Goal: Information Seeking & Learning: Learn about a topic

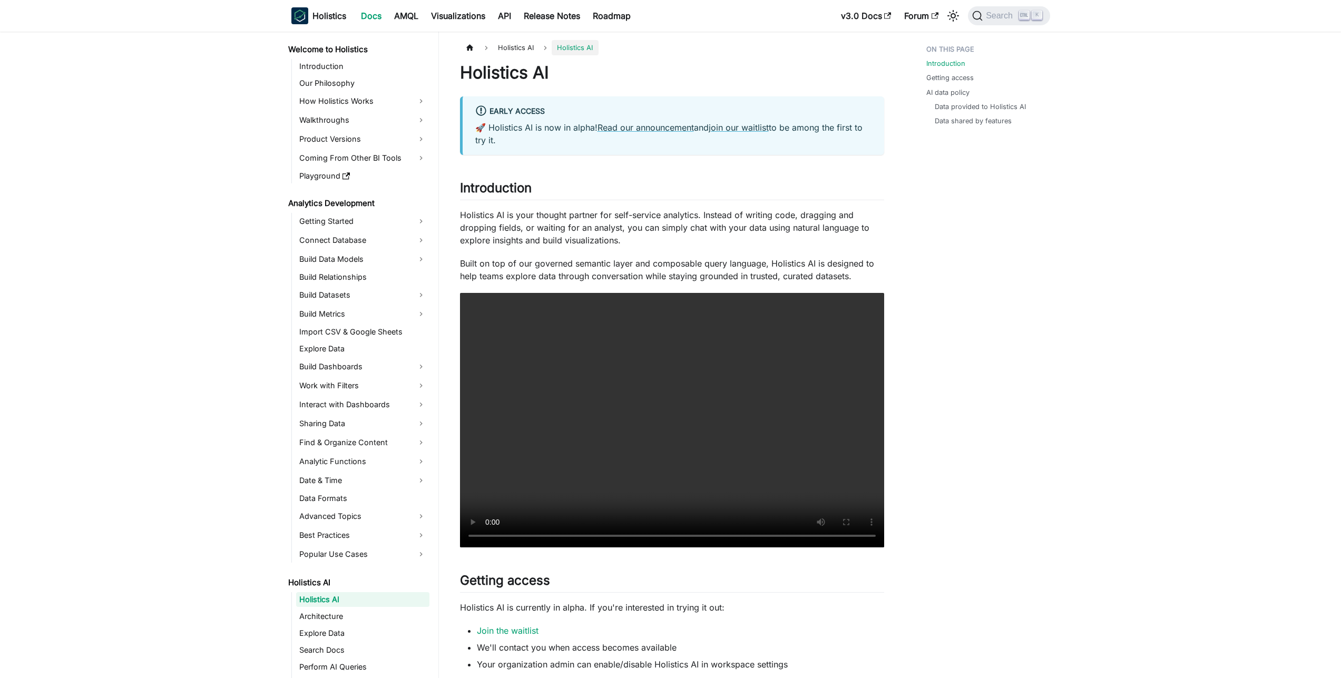
scroll to position [278, 0]
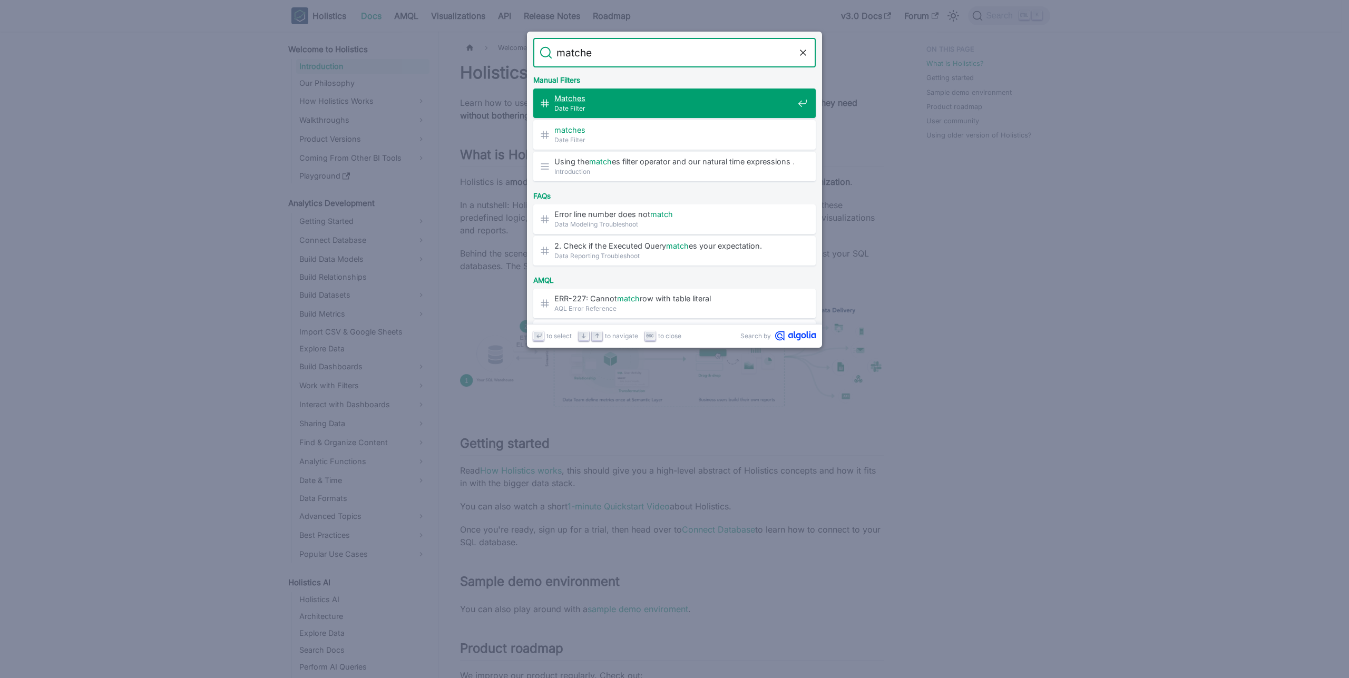
type input "matches"
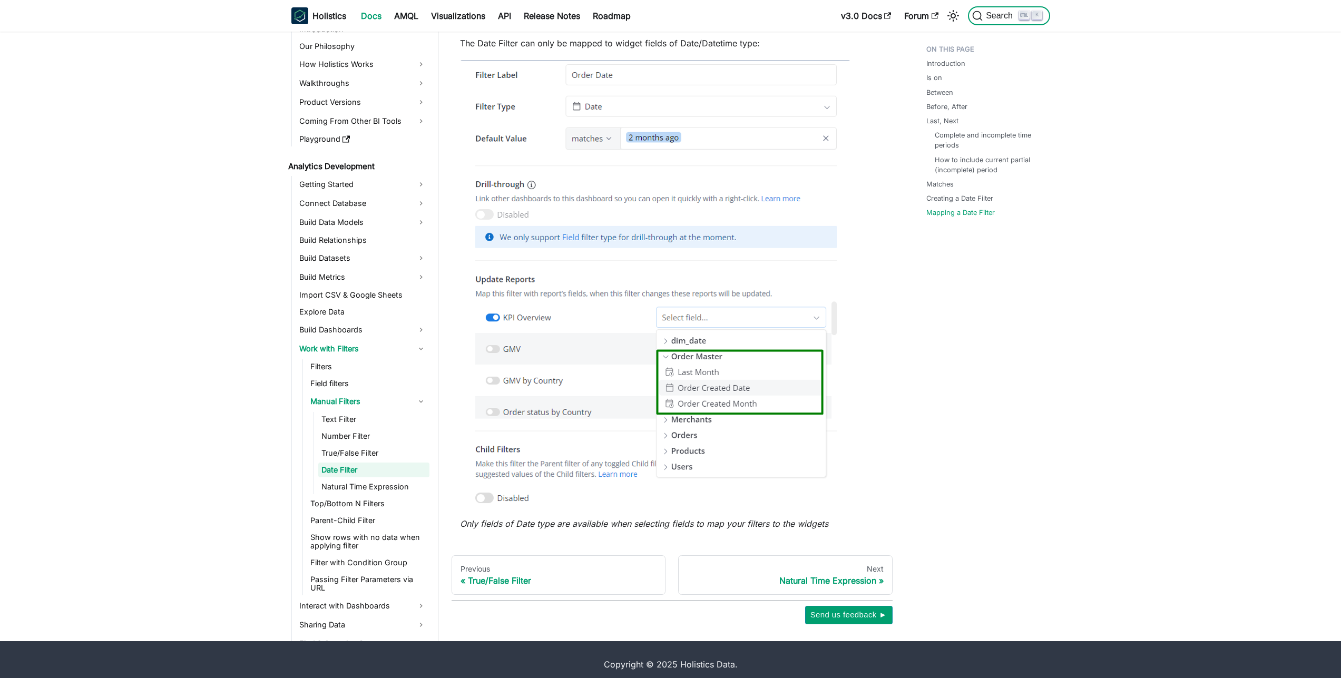
scroll to position [3284, 0]
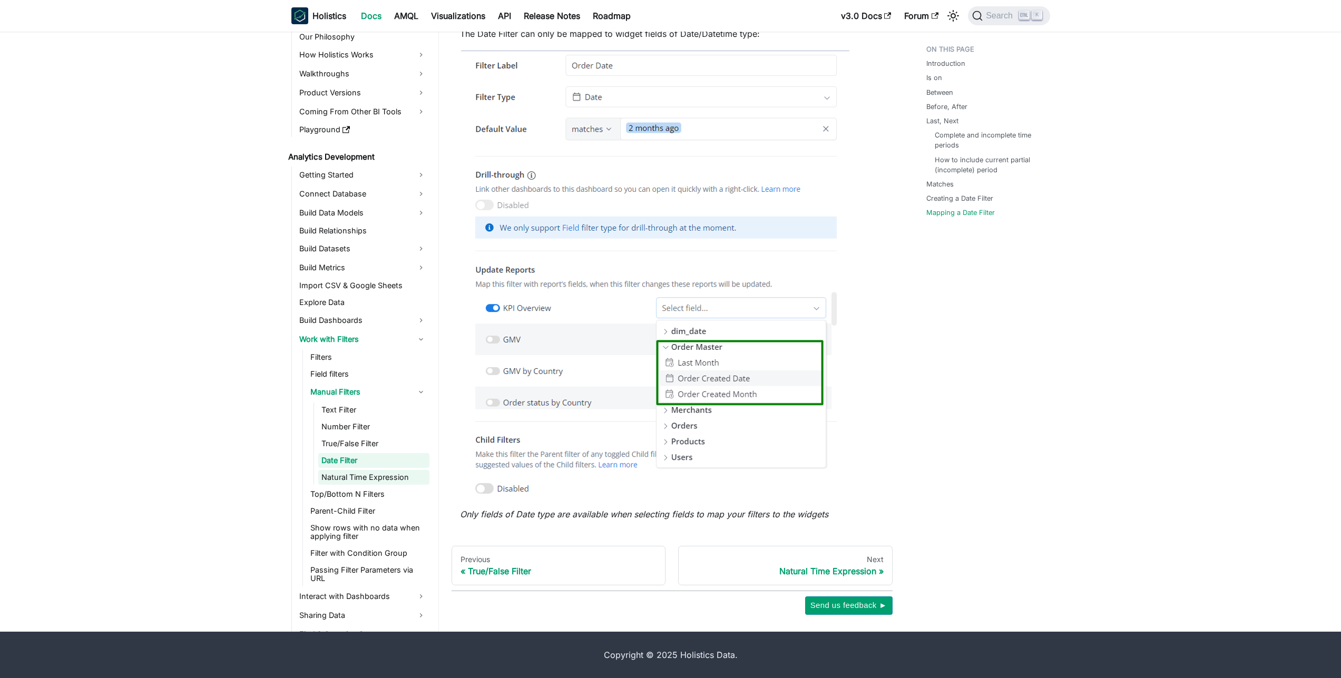
click at [396, 482] on link "Natural Time Expression" at bounding box center [373, 477] width 111 height 15
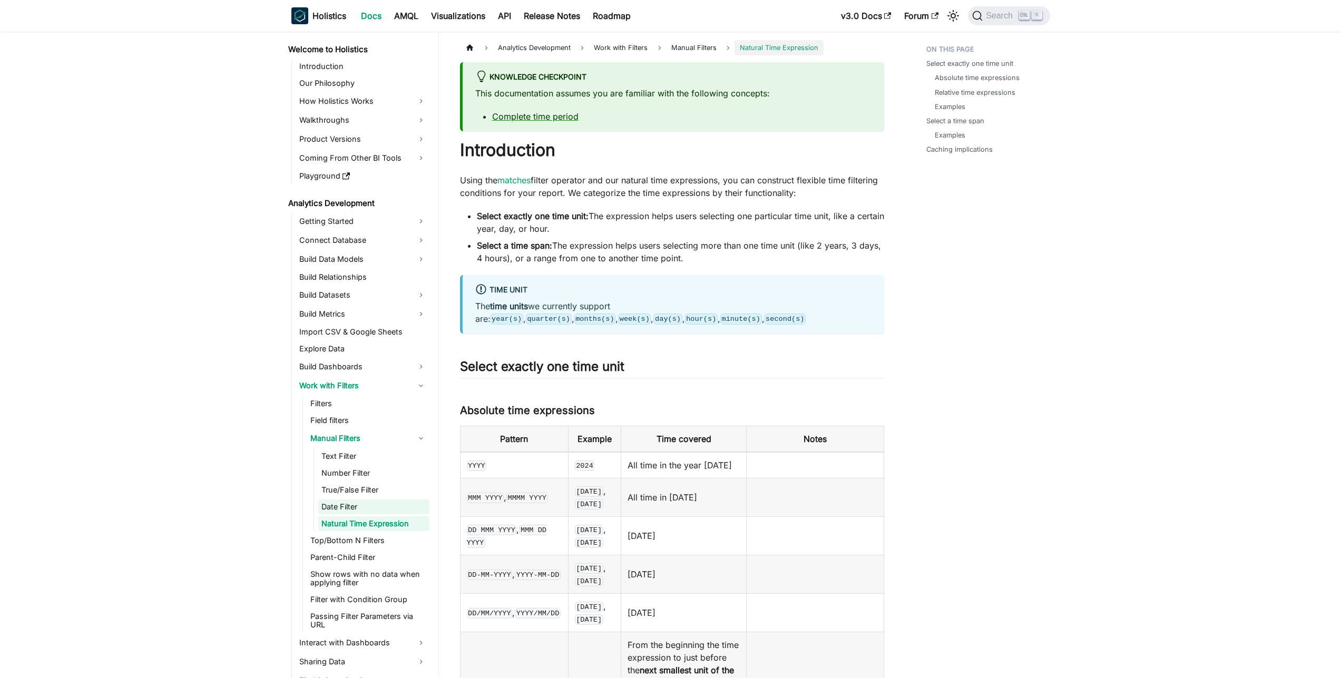
click at [363, 502] on link "Date Filter" at bounding box center [373, 507] width 111 height 15
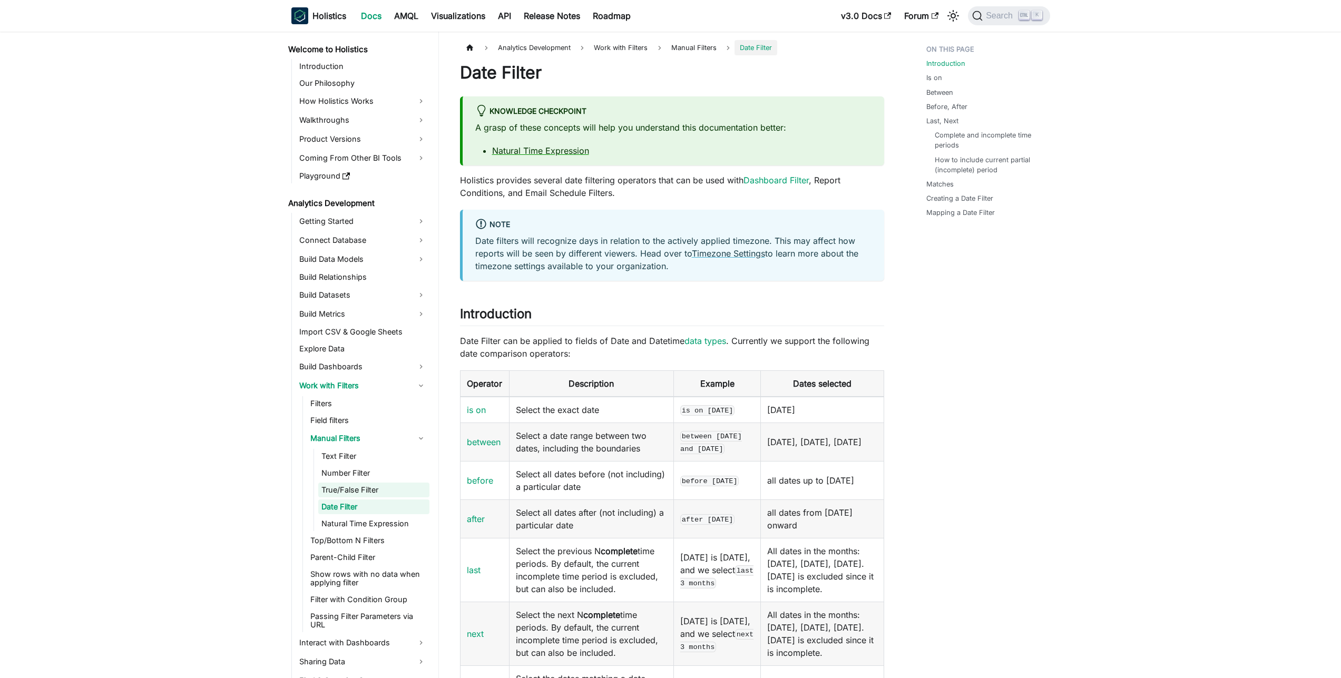
click at [367, 492] on link "True/False Filter" at bounding box center [373, 490] width 111 height 15
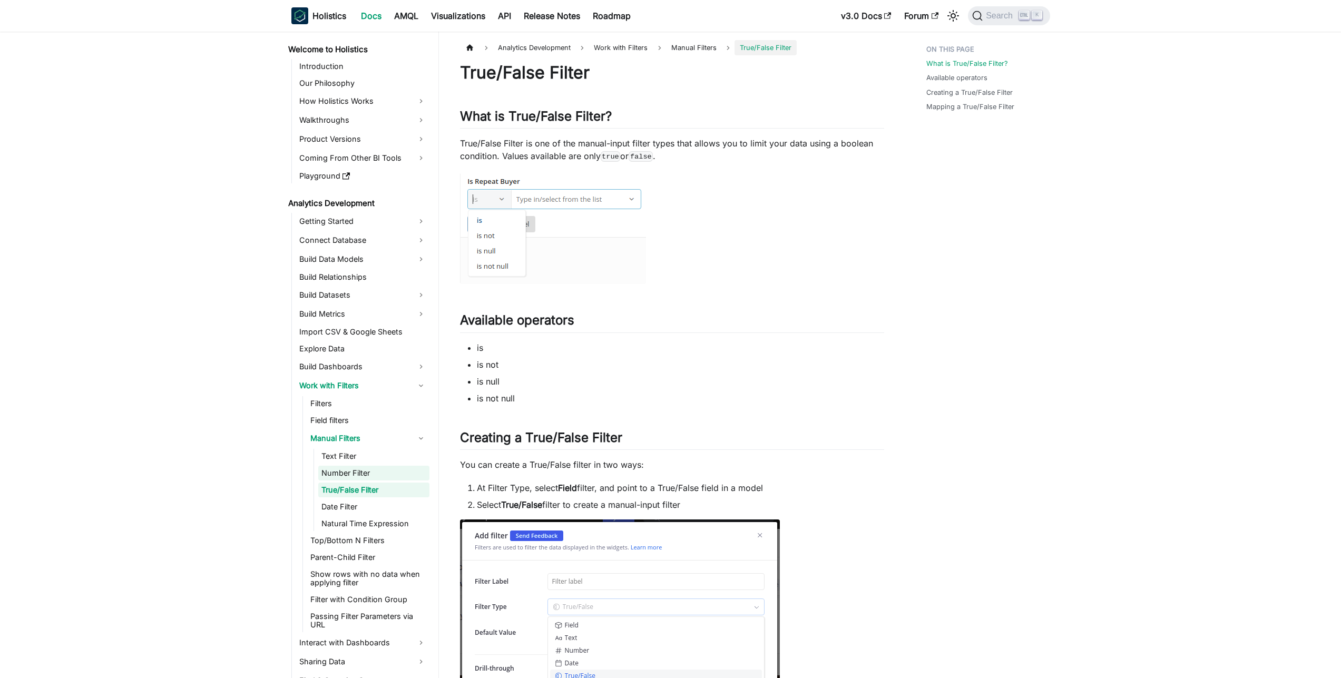
click at [371, 480] on link "Number Filter" at bounding box center [373, 473] width 111 height 15
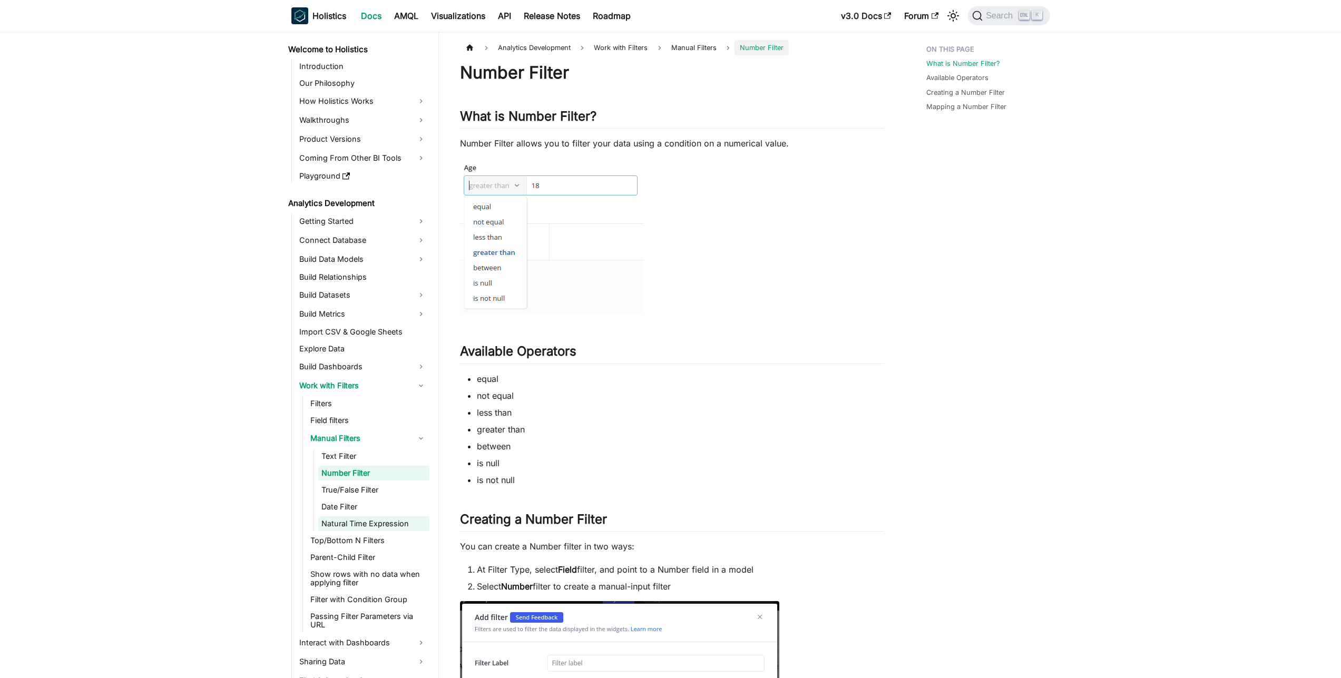
click at [346, 523] on link "Natural Time Expression" at bounding box center [373, 523] width 111 height 15
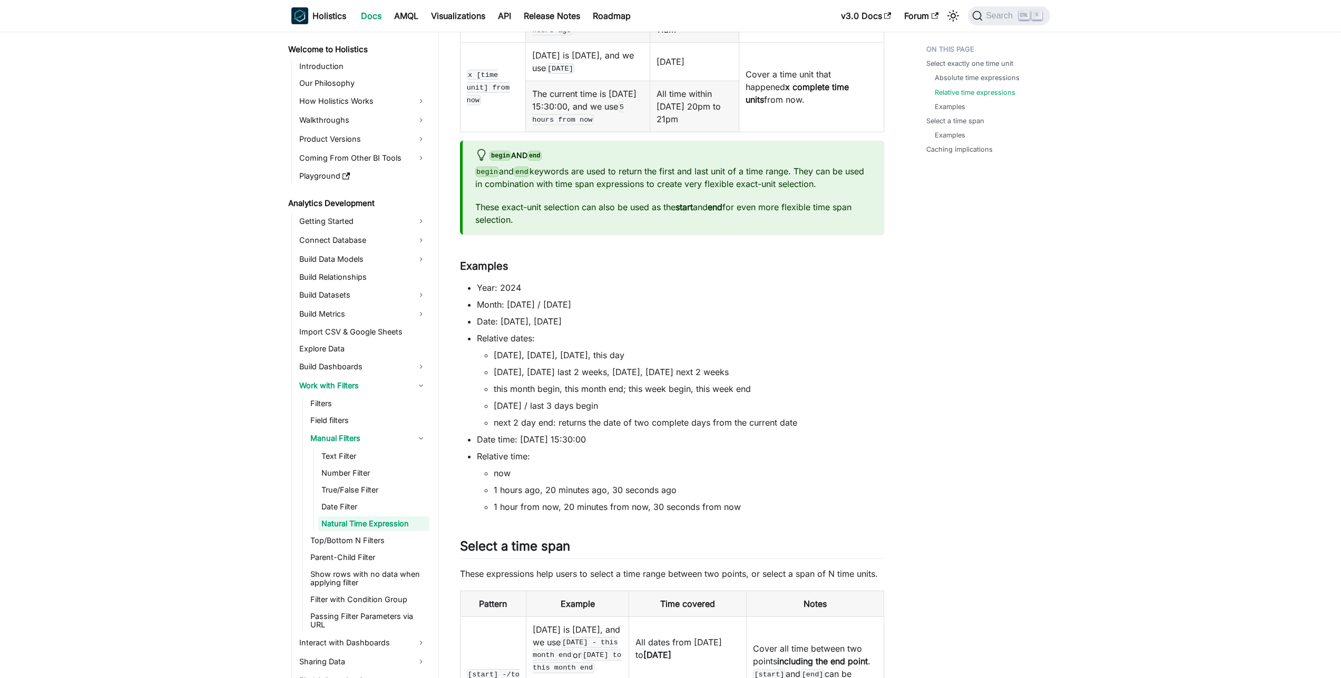
scroll to position [1674, 0]
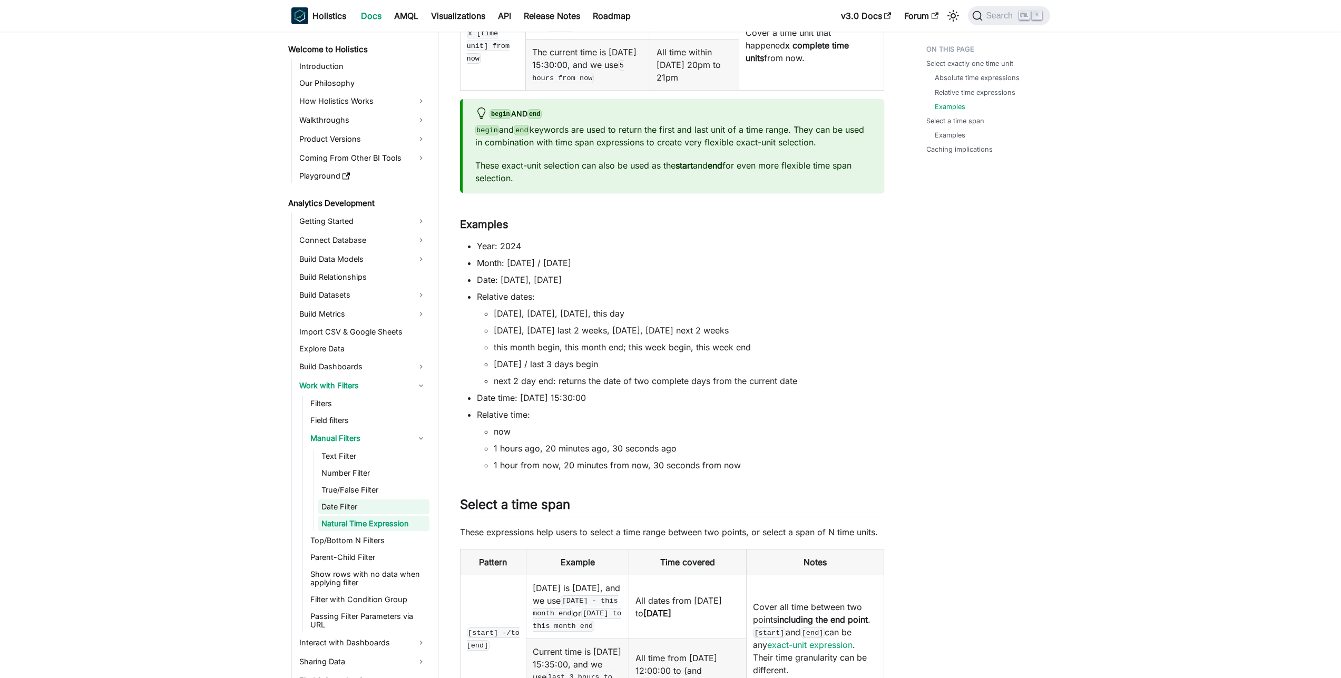
click at [342, 503] on link "Date Filter" at bounding box center [373, 507] width 111 height 15
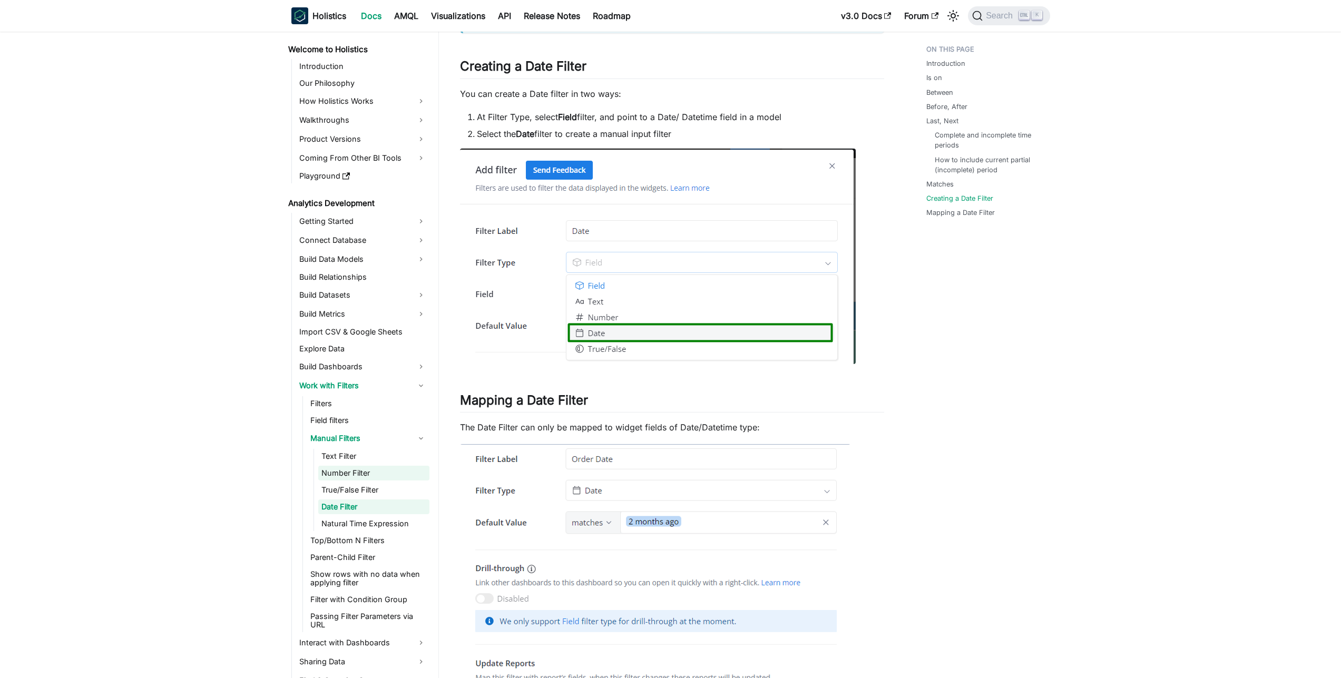
scroll to position [2862, 0]
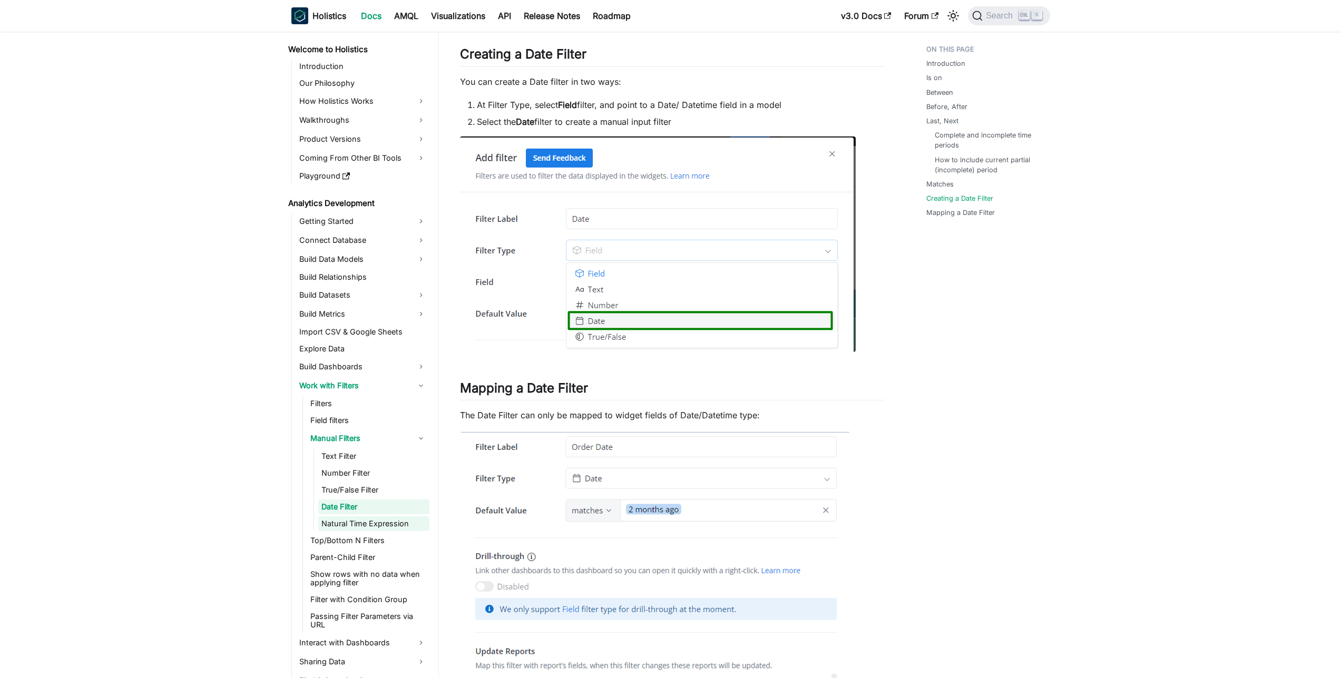
click at [356, 521] on link "Natural Time Expression" at bounding box center [373, 523] width 111 height 15
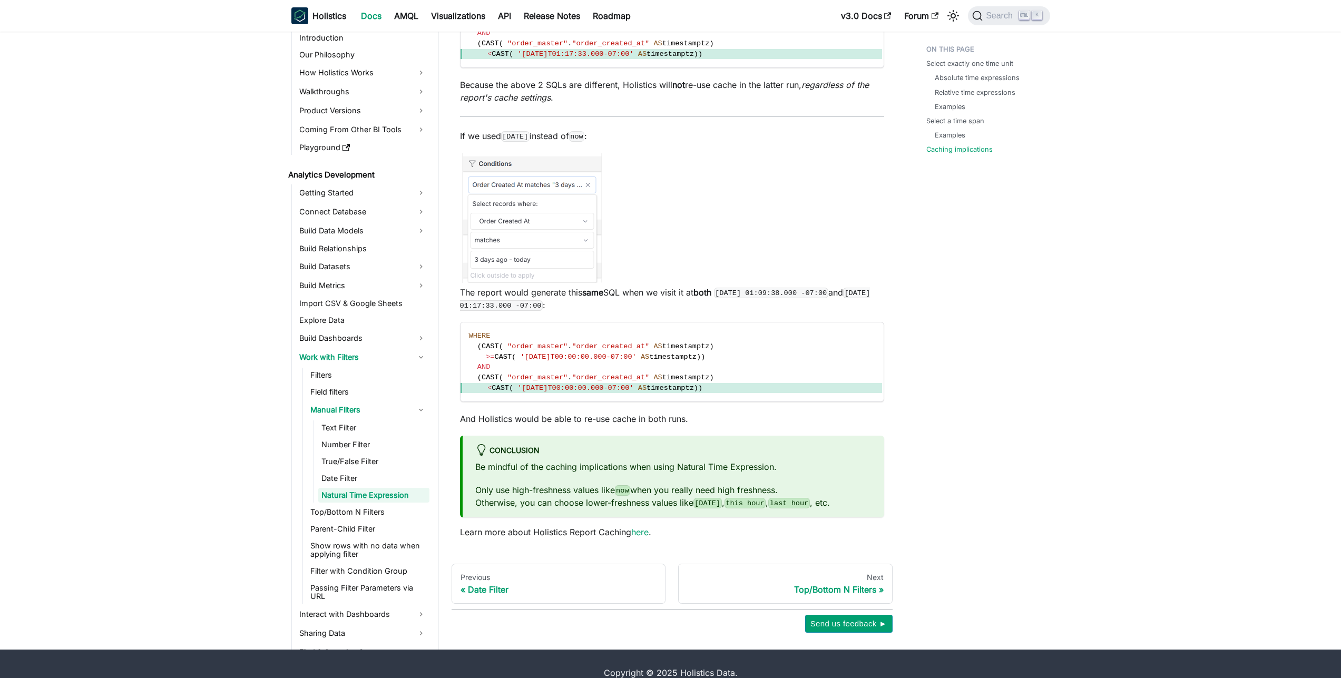
scroll to position [3499, 0]
